Goal: Transaction & Acquisition: Purchase product/service

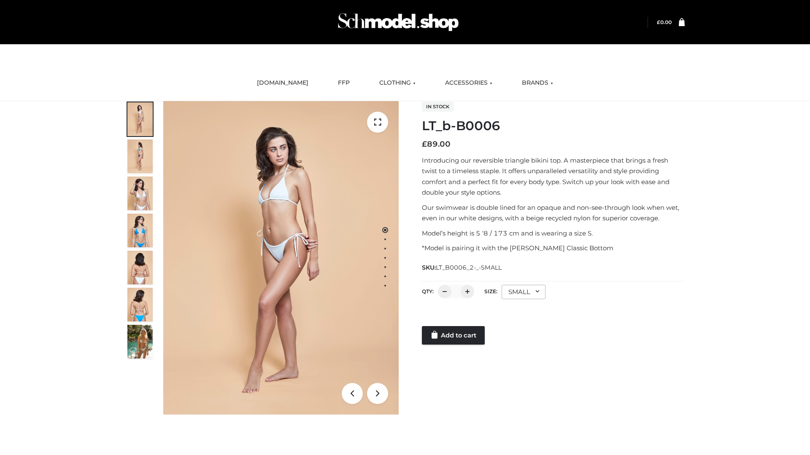
click at [454, 336] on link "Add to cart" at bounding box center [453, 335] width 63 height 19
